Goal: Transaction & Acquisition: Purchase product/service

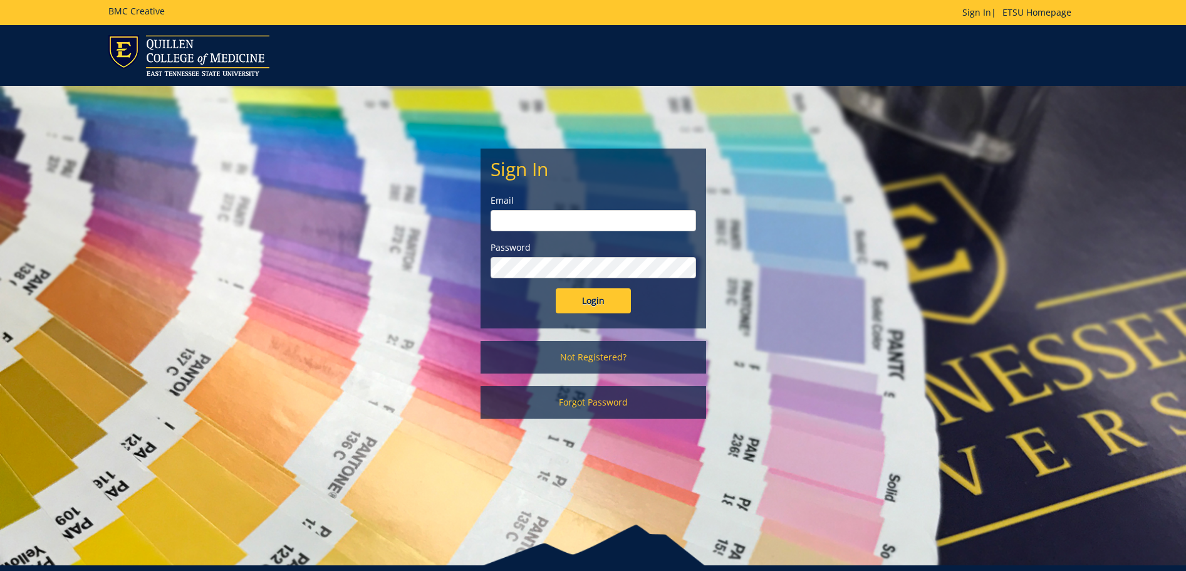
type input "stevensae2@etsu.edu"
click at [588, 303] on input "Login" at bounding box center [593, 300] width 75 height 25
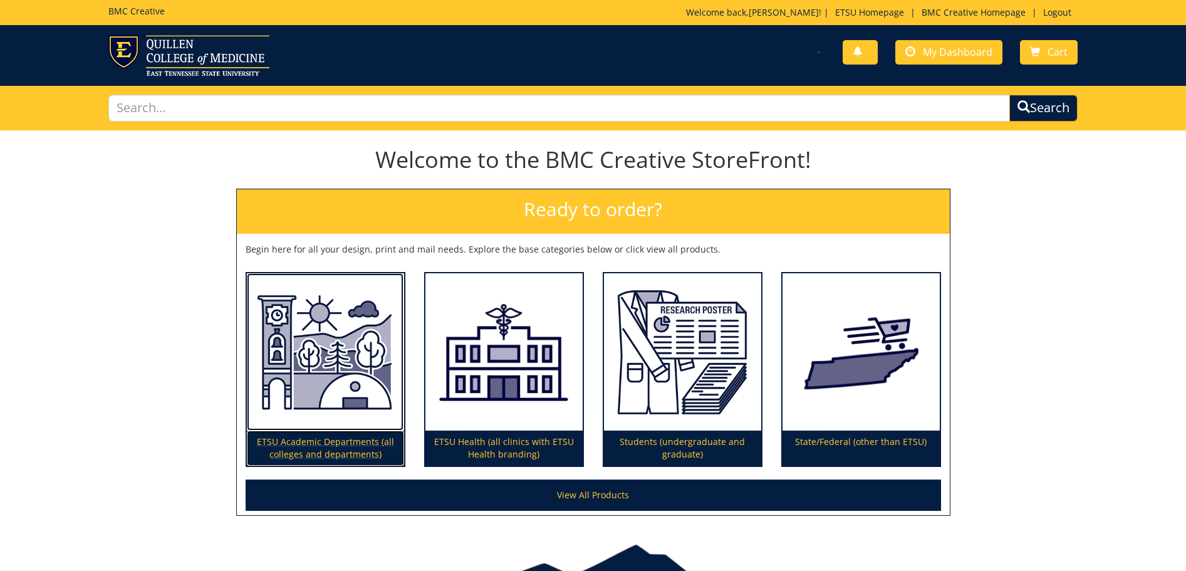
click at [321, 436] on p "ETSU Academic Departments (all colleges and departments)" at bounding box center [325, 447] width 157 height 35
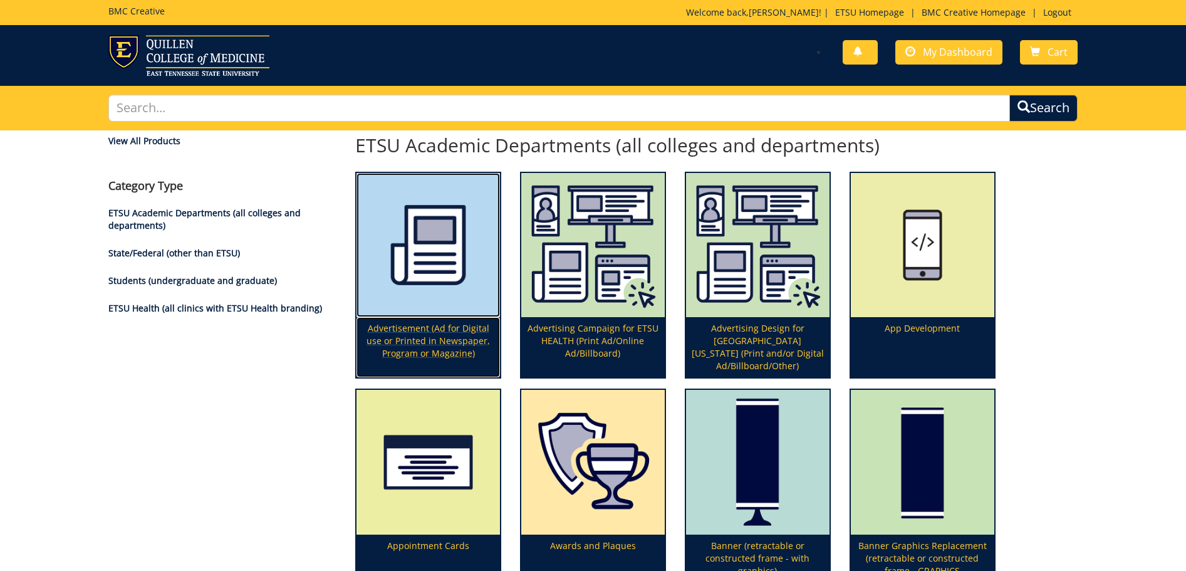
click at [388, 339] on p "Advertisement (Ad for Digital use or Printed in Newspaper, Program or Magazine)" at bounding box center [427, 347] width 143 height 60
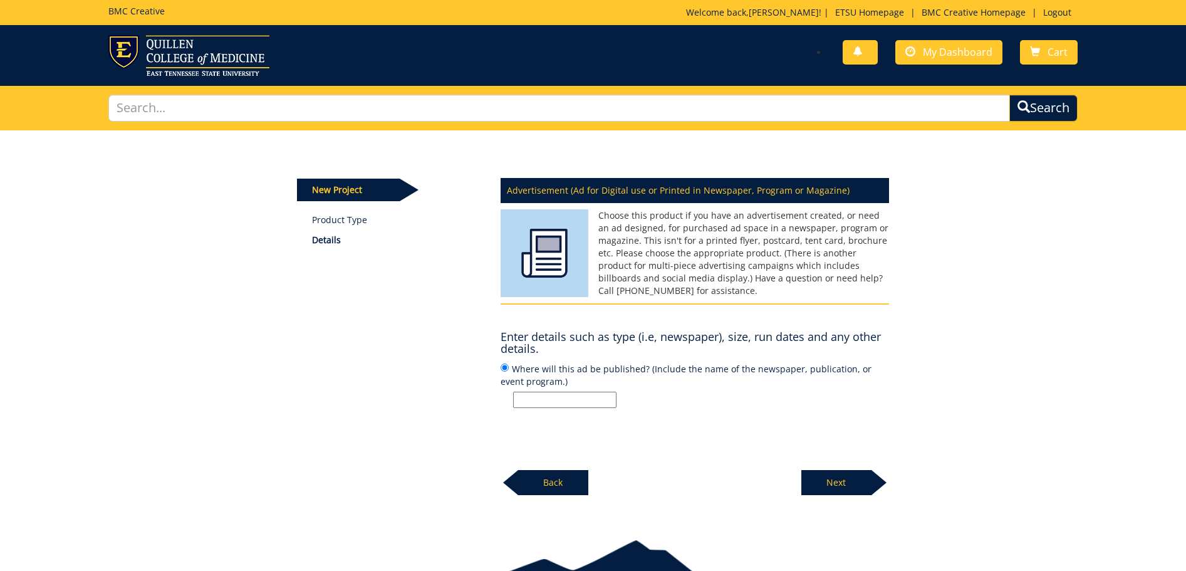
click at [532, 398] on input "Where will this ad be published? (Include the name of the newspaper, publicatio…" at bounding box center [564, 400] width 103 height 16
type input "Concert Program"
click at [854, 494] on p "Next" at bounding box center [836, 482] width 70 height 25
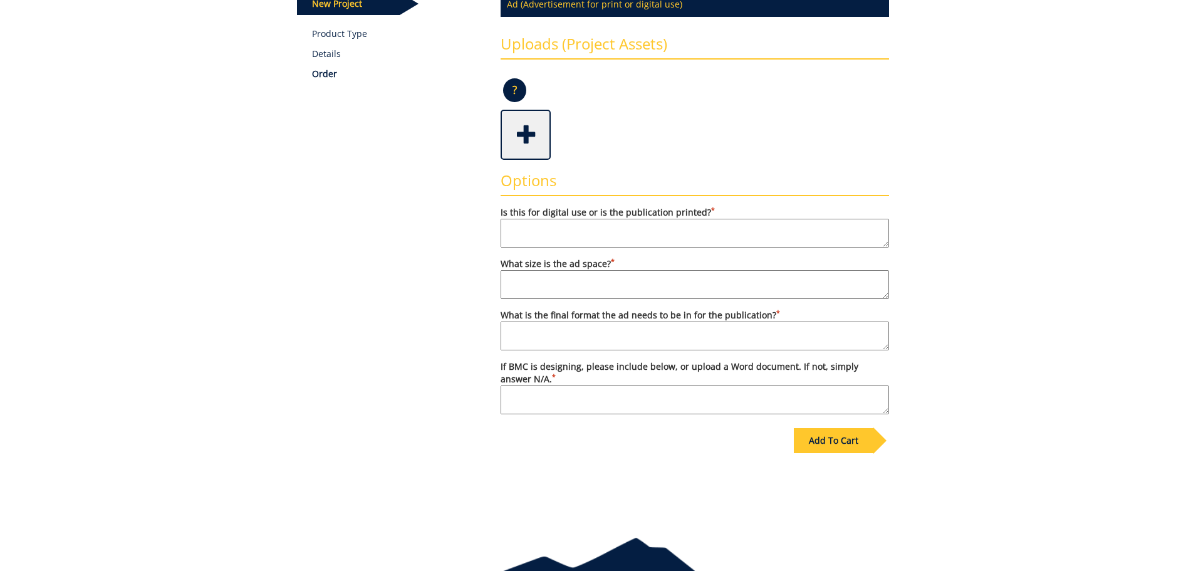
scroll to position [188, 0]
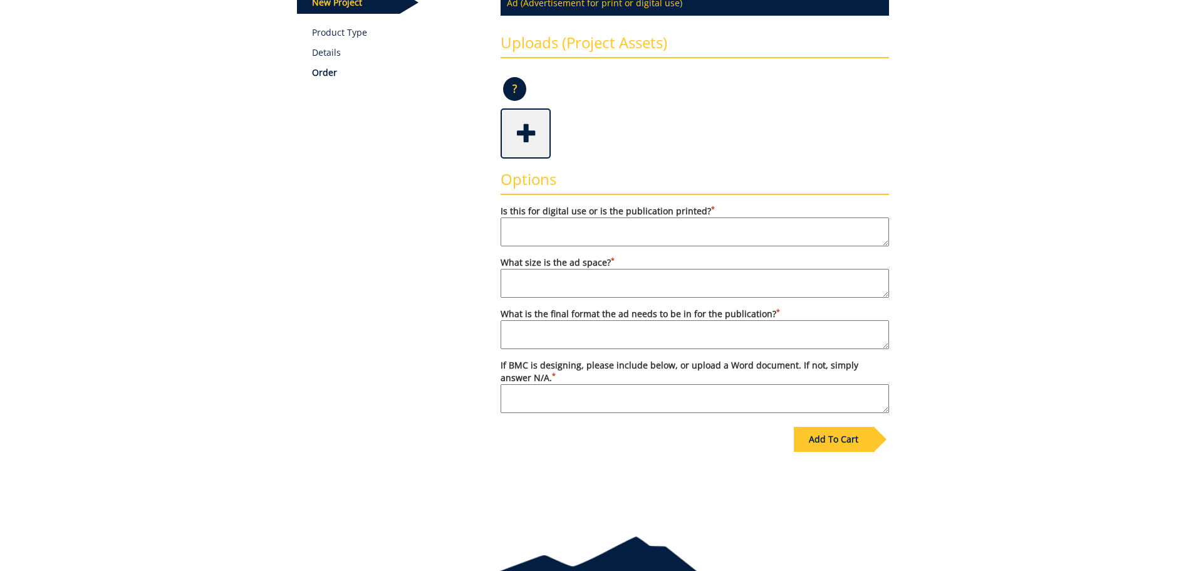
click at [594, 239] on textarea "Is this for digital use or is the publication printed? *" at bounding box center [695, 231] width 388 height 29
type textarea "Printed"
type textarea "8.5 x 11"
type textarea "PDF"
type textarea "A scale version of the "Instrumental to your Future" poster"
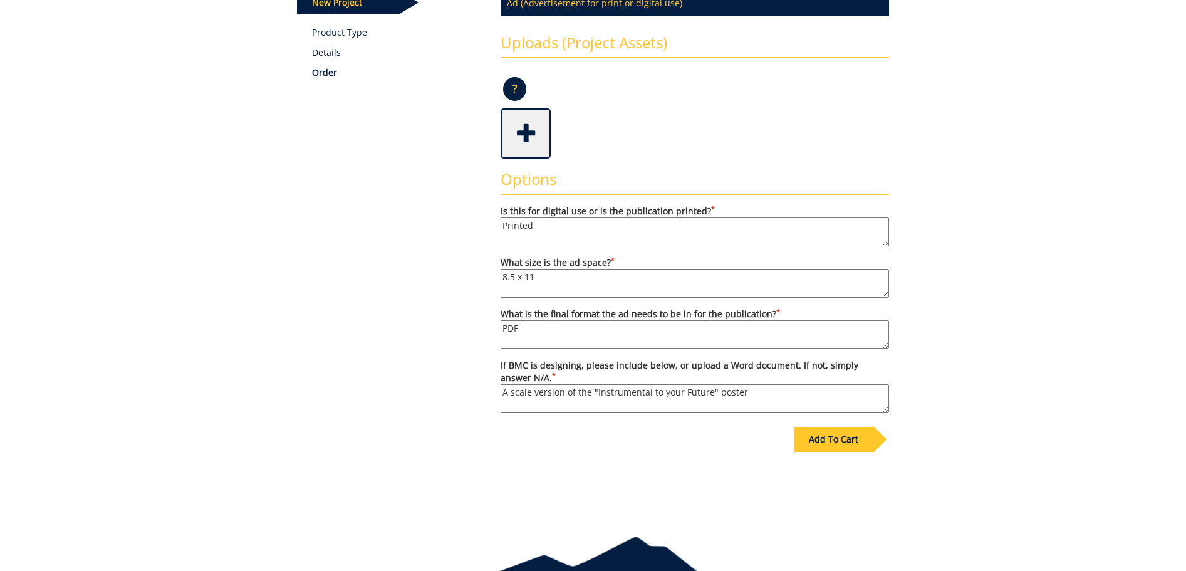
click at [834, 439] on div "Add To Cart" at bounding box center [834, 439] width 80 height 25
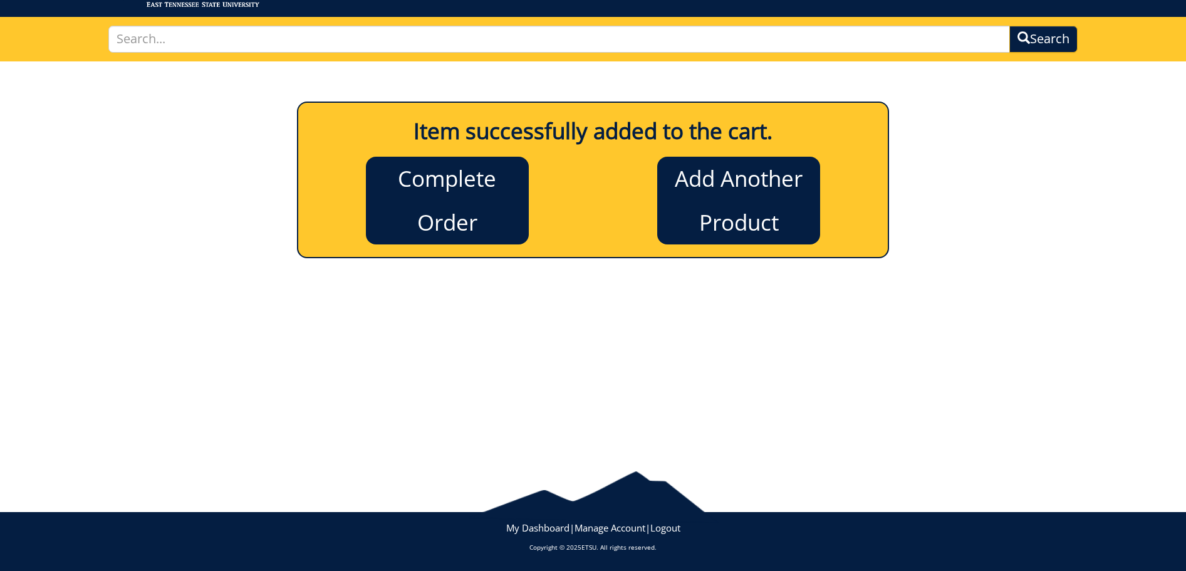
scroll to position [69, 0]
click at [423, 177] on link "Complete Order" at bounding box center [447, 201] width 163 height 88
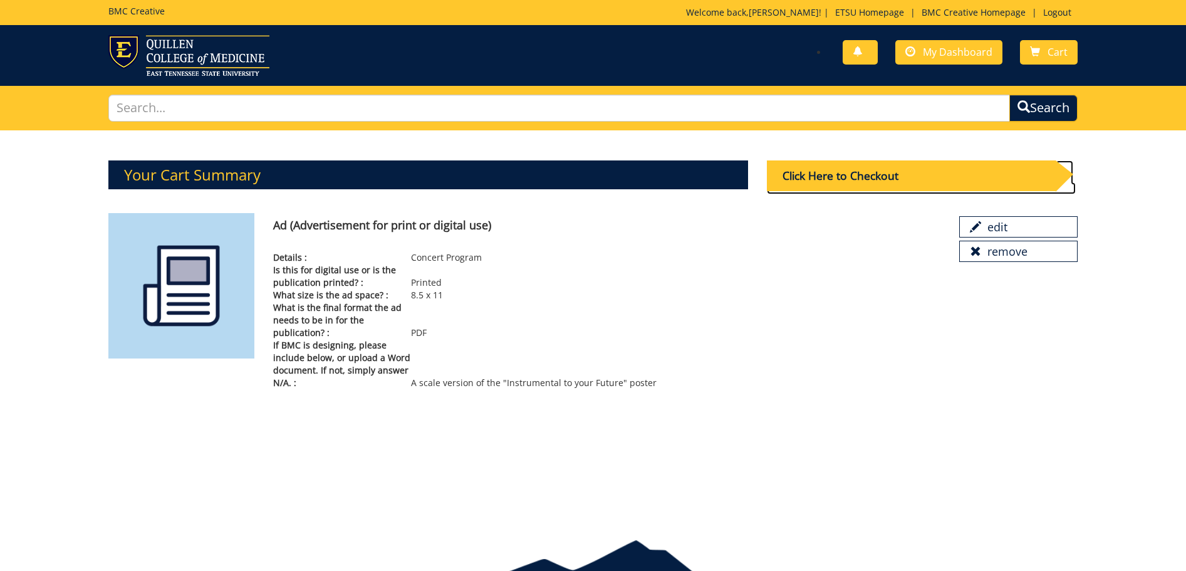
click at [862, 180] on div "Click Here to Checkout" at bounding box center [911, 175] width 289 height 31
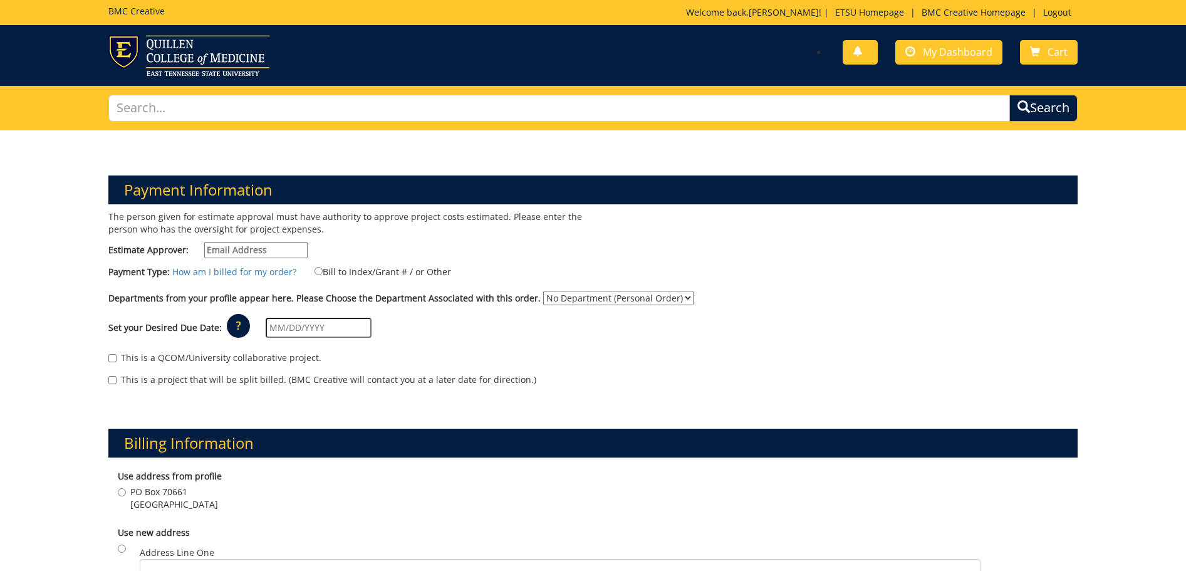
click at [233, 246] on input "Estimate Approver:" at bounding box center [255, 250] width 103 height 16
type input "stevensae2@etsu.edu"
type input "325 Treasure Ln"
type input "Johnson City"
type input "37614"
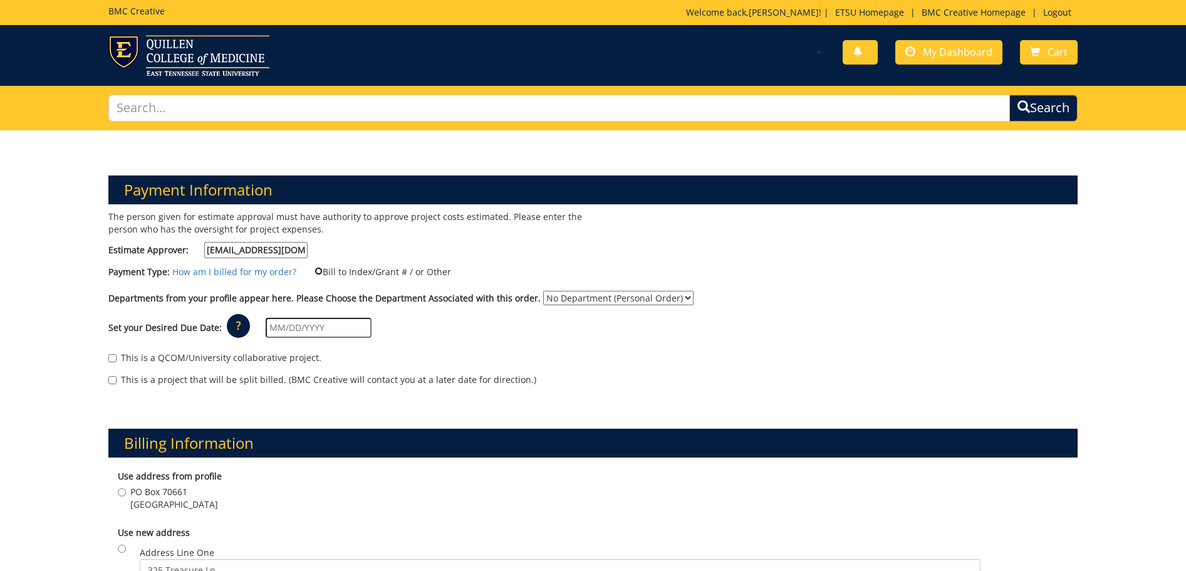
click at [314, 269] on input "Bill to Index/Grant # / or Other" at bounding box center [318, 271] width 8 height 8
radio input "true"
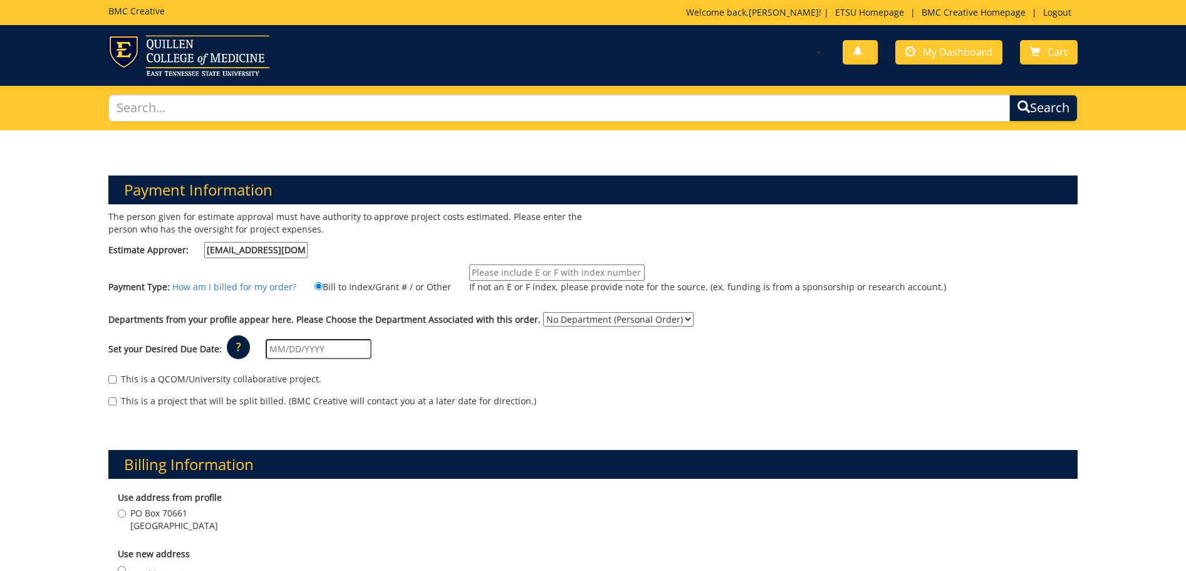
click at [542, 271] on input "If not an E or F index, please provide note for the source. (ex. funding is fro…" at bounding box center [556, 272] width 175 height 16
type input "10-48300-100000-100-74140-200-999-999-999"
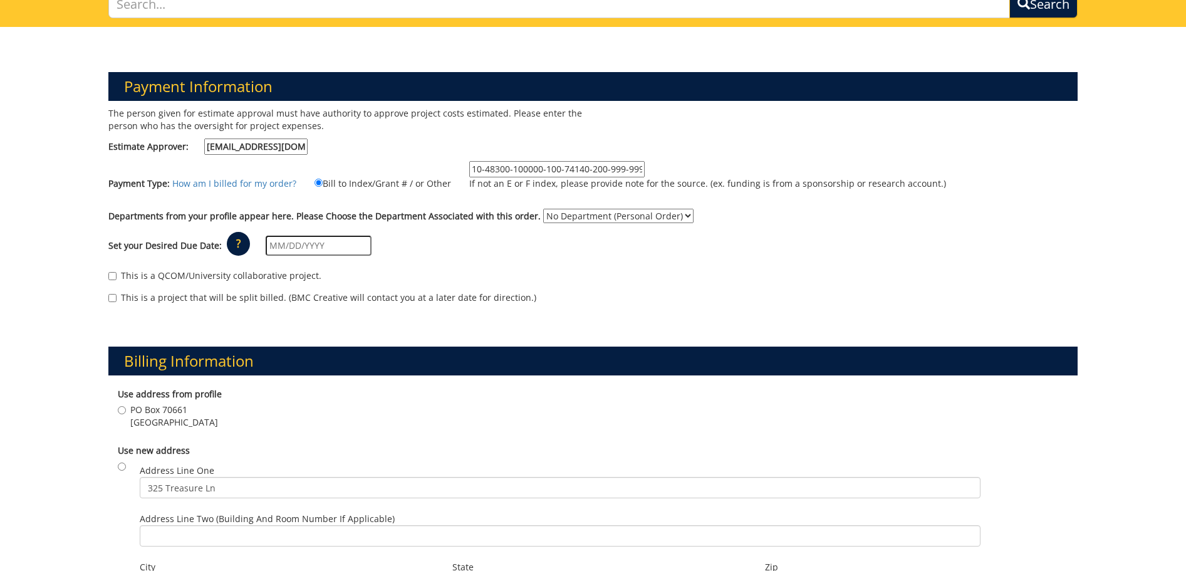
scroll to position [125, 0]
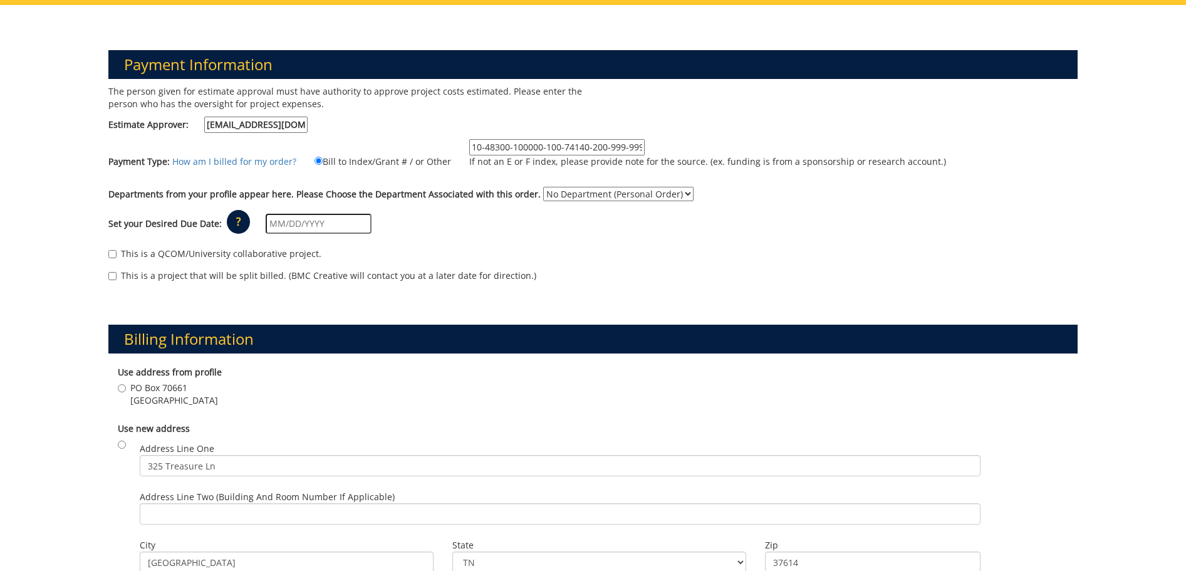
click at [669, 193] on select "No Department (Personal Order) Music" at bounding box center [618, 194] width 150 height 14
select select "123"
click at [543, 187] on select "No Department (Personal Order) Music" at bounding box center [618, 194] width 150 height 14
click at [366, 229] on input "text" at bounding box center [319, 224] width 106 height 20
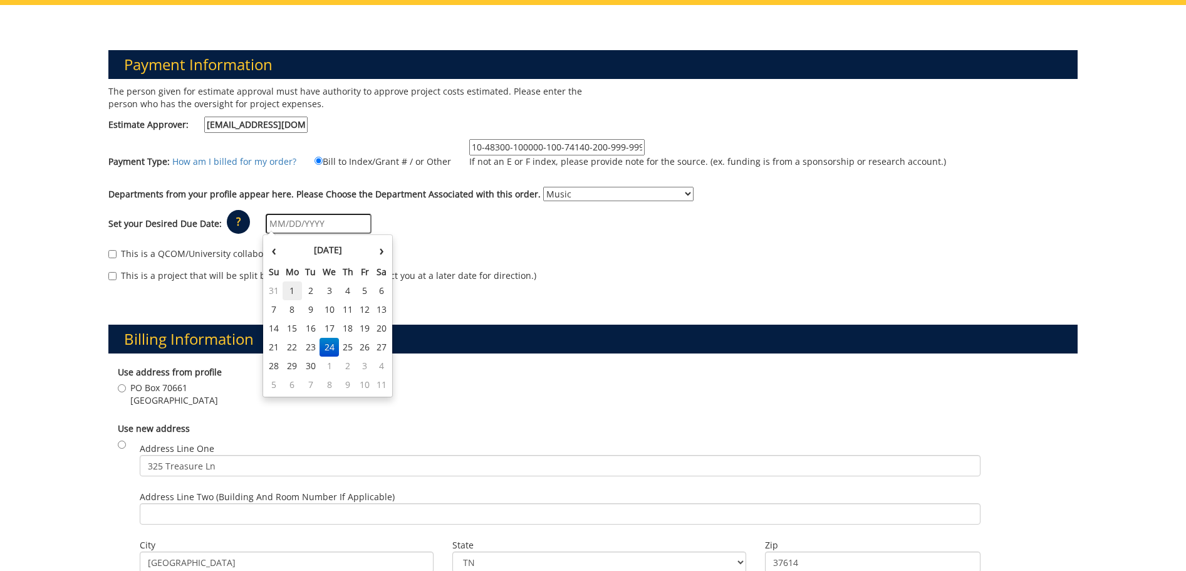
click at [285, 289] on td "1" at bounding box center [293, 290] width 20 height 19
click at [324, 229] on input "09/01/2025" at bounding box center [319, 224] width 106 height 20
click at [321, 365] on td "1" at bounding box center [329, 365] width 20 height 19
type input "[DATE]"
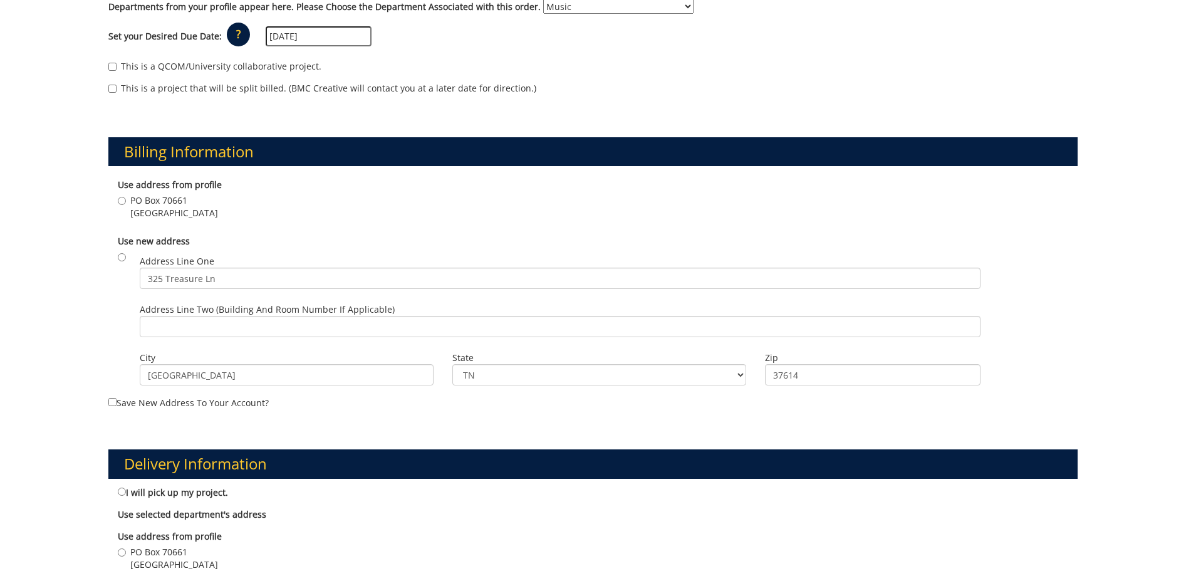
scroll to position [313, 0]
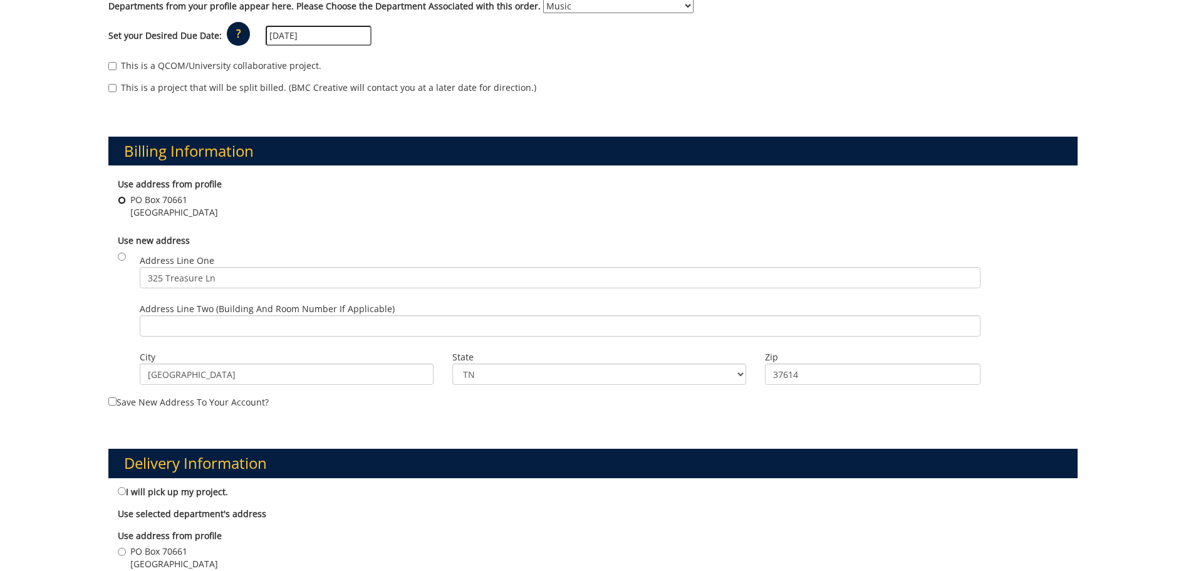
click at [123, 199] on input "PO Box 70661 Johnson City , TN 37614" at bounding box center [122, 200] width 8 height 8
radio input "true"
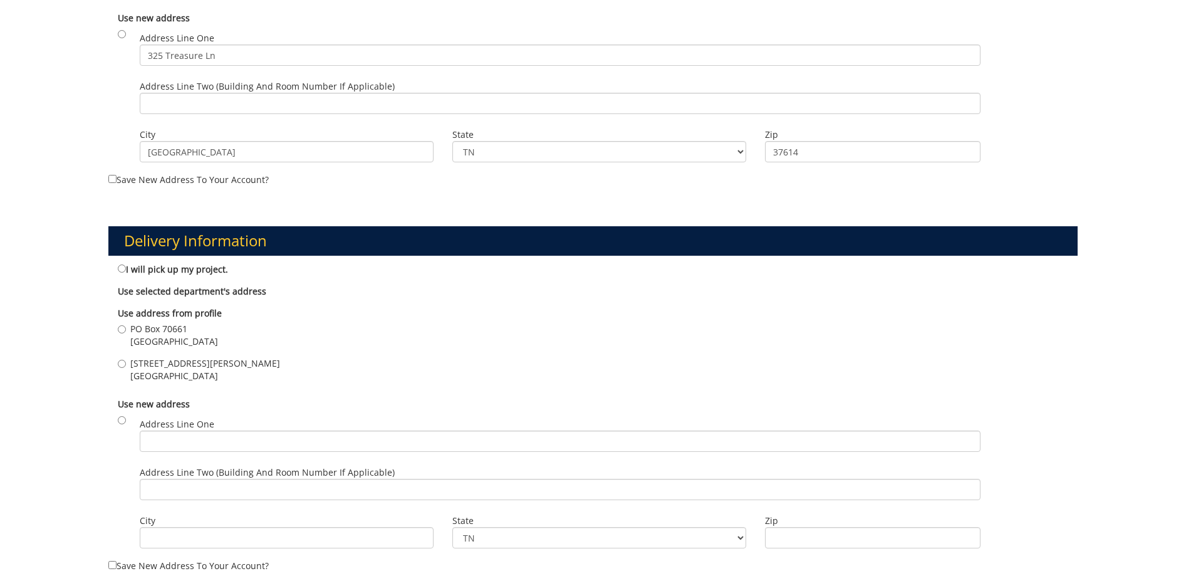
scroll to position [564, 0]
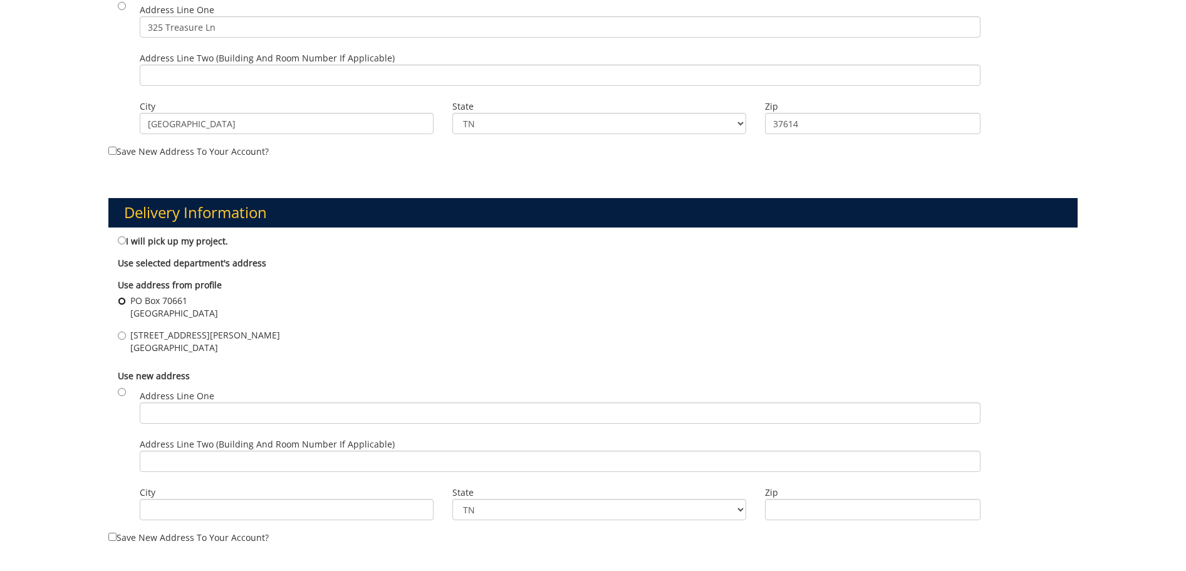
click at [120, 299] on input "PO Box 70661 Johnson City , TN 37614" at bounding box center [122, 301] width 8 height 8
radio input "true"
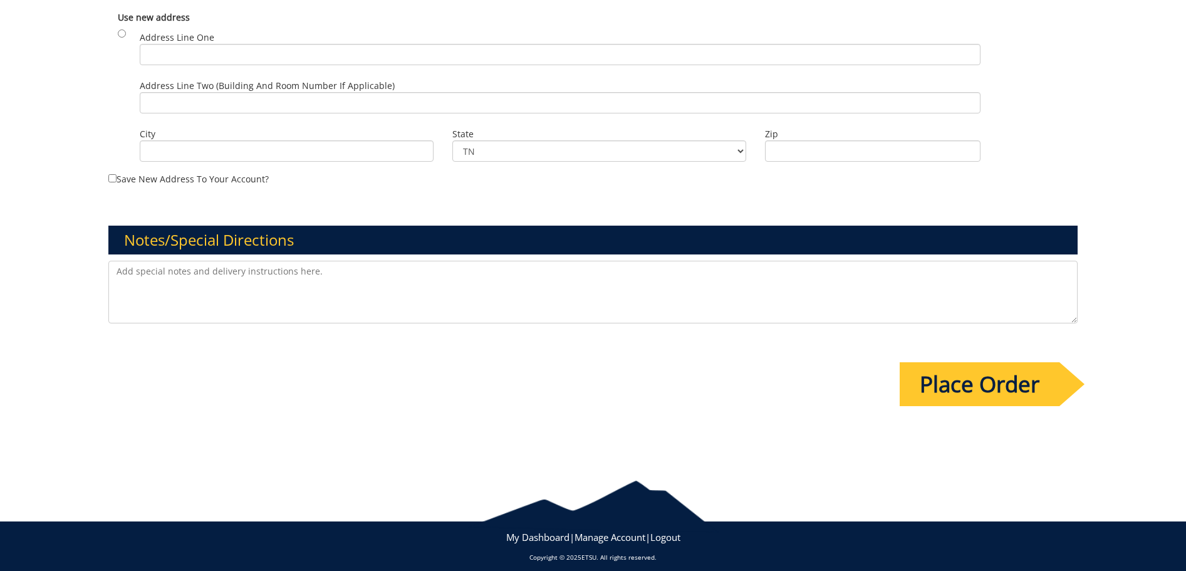
scroll to position [932, 0]
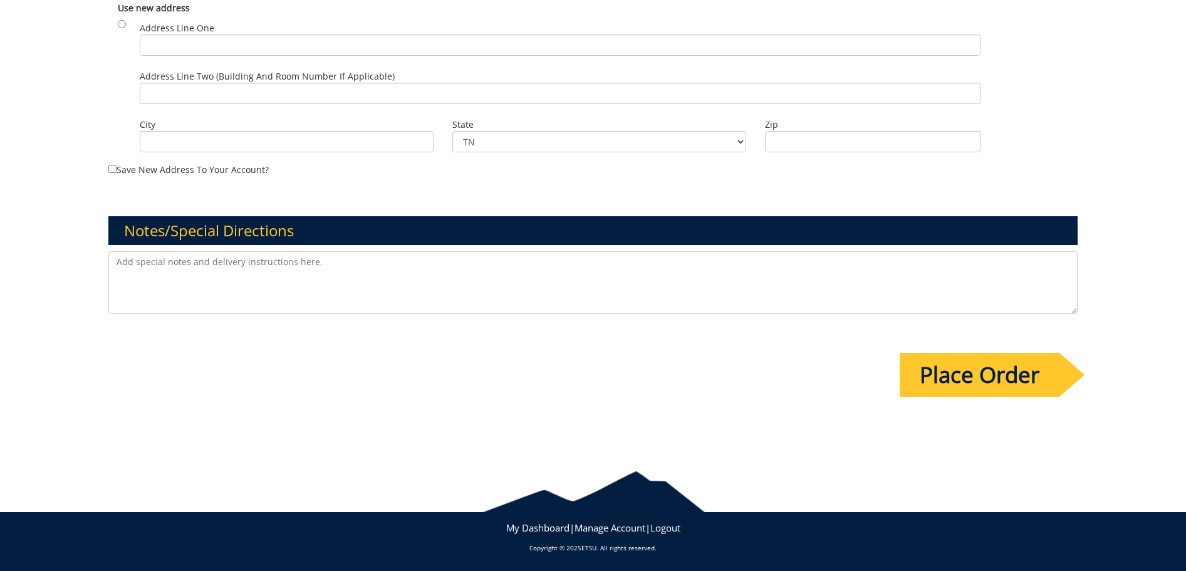
click at [415, 289] on textarea at bounding box center [593, 282] width 970 height 63
type textarea "P"
type textarea "Scaled version of the poster. Audition dates can be REMOVED for the ad."
click at [985, 381] on input "Place Order" at bounding box center [980, 375] width 160 height 44
